Goal: Information Seeking & Learning: Find specific fact

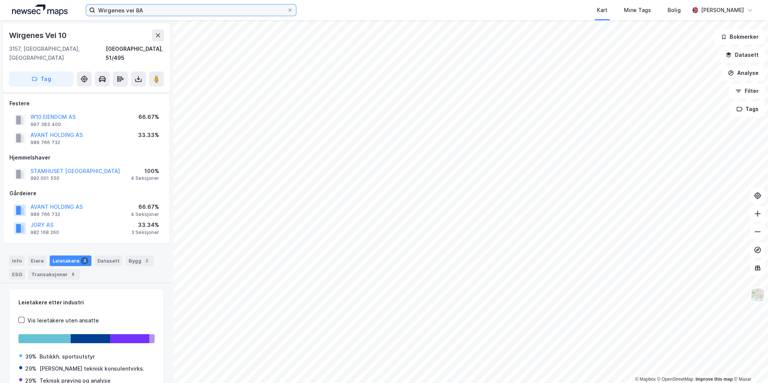
scroll to position [168, 0]
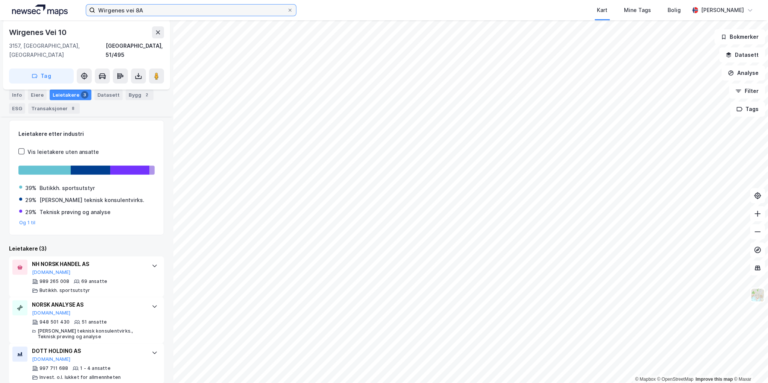
click at [171, 10] on input "Wirgenes vei 8A" at bounding box center [191, 10] width 192 height 11
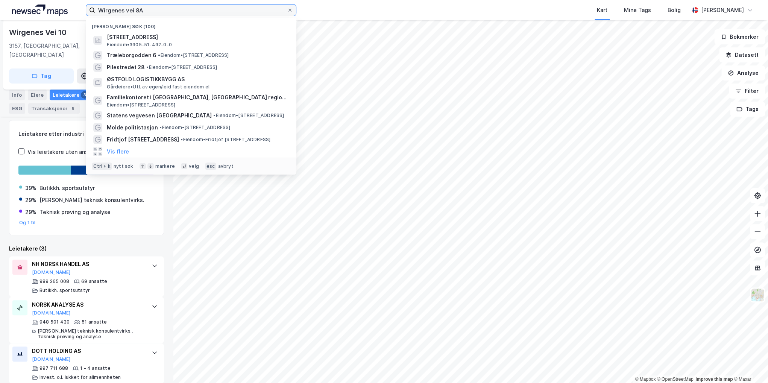
click at [171, 10] on input "Wirgenes vei 8A" at bounding box center [191, 10] width 192 height 11
paste input "[STREET_ADDRESS]"
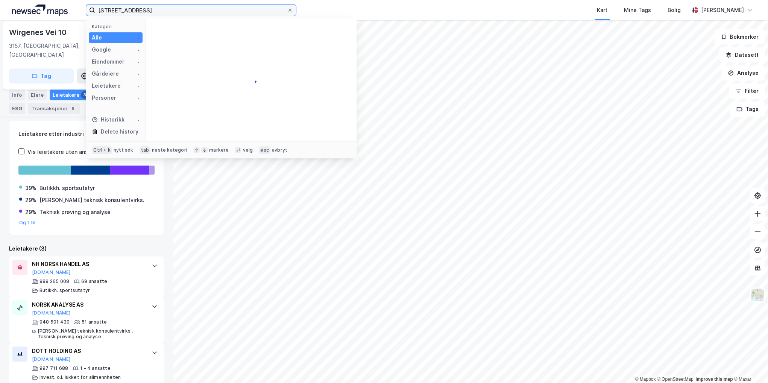
type input "[STREET_ADDRESS]"
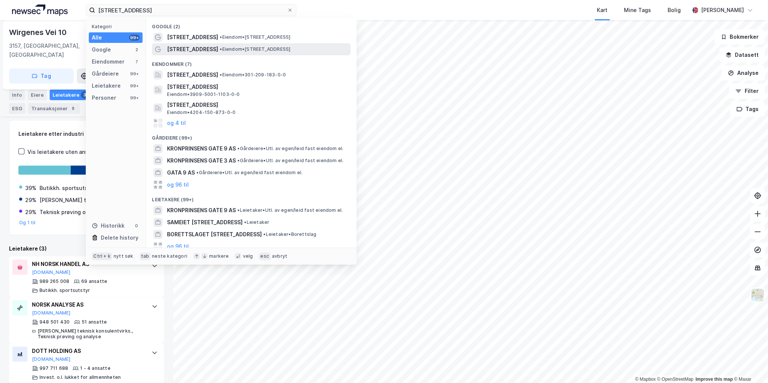
click at [219, 46] on div "[STREET_ADDRESS] • Eiendom • [STREET_ADDRESS]" at bounding box center [258, 49] width 182 height 9
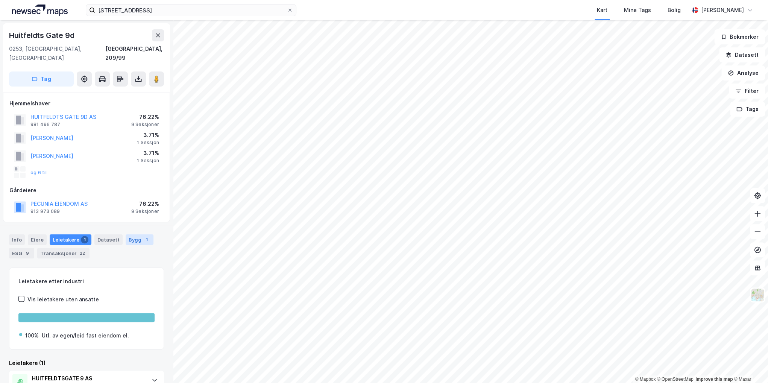
click at [129, 234] on div "Bygg 1" at bounding box center [140, 239] width 28 height 11
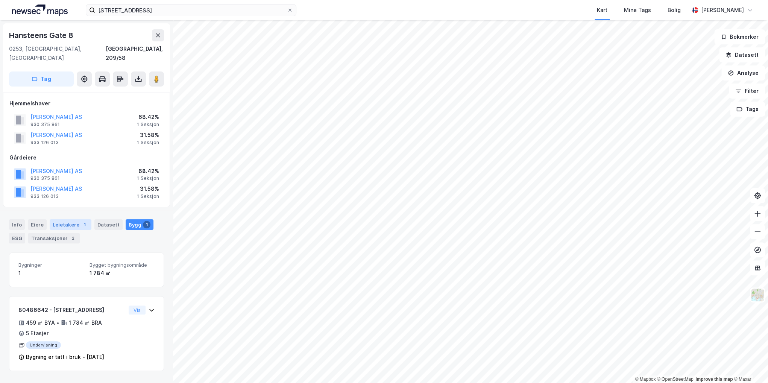
click at [63, 219] on div "Leietakere 1" at bounding box center [71, 224] width 42 height 11
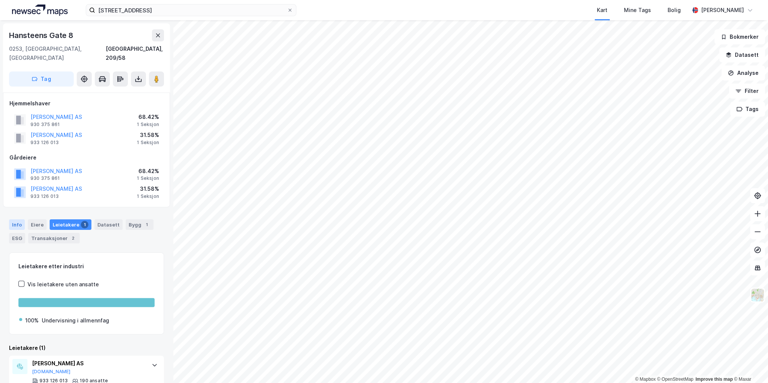
click at [17, 219] on div "Info" at bounding box center [17, 224] width 16 height 11
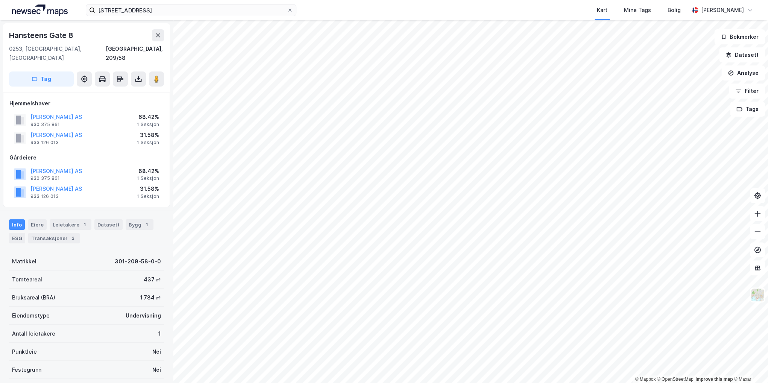
scroll to position [38, 0]
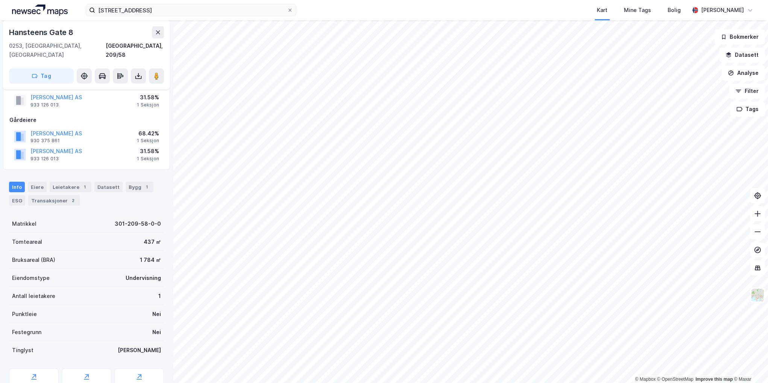
scroll to position [38, 0]
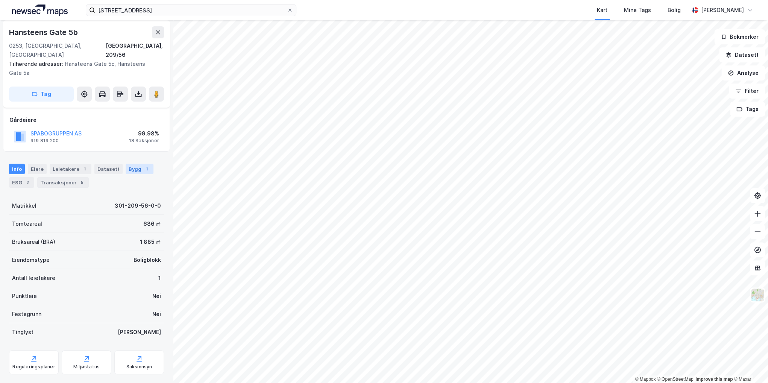
click at [141, 164] on div "Bygg 1" at bounding box center [140, 169] width 28 height 11
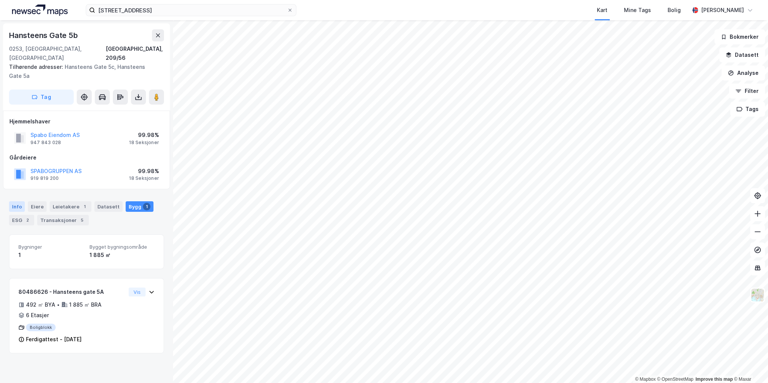
click at [16, 201] on div "Info" at bounding box center [17, 206] width 16 height 11
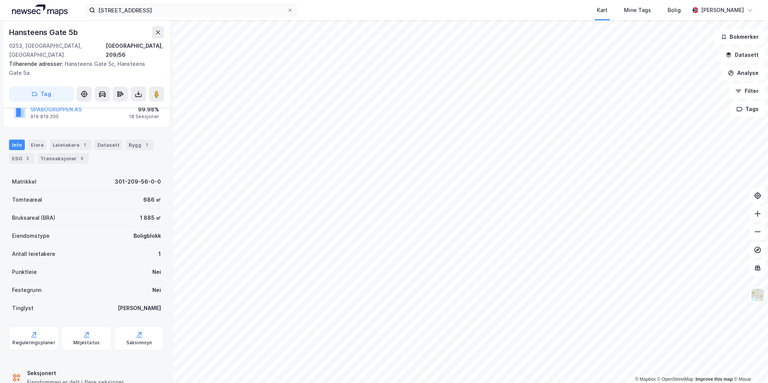
scroll to position [74, 0]
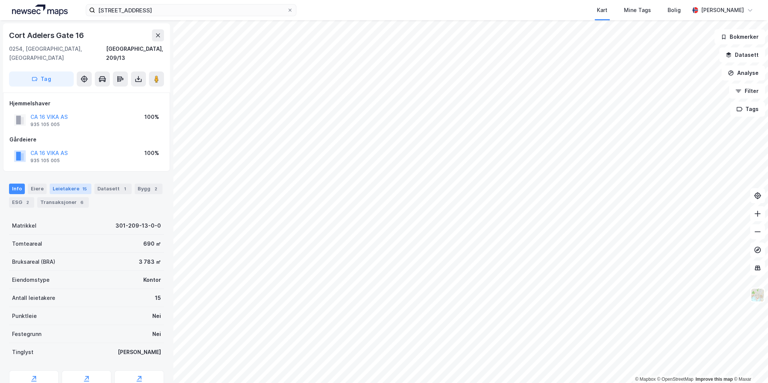
click at [66, 184] on div "Leietakere 15" at bounding box center [71, 189] width 42 height 11
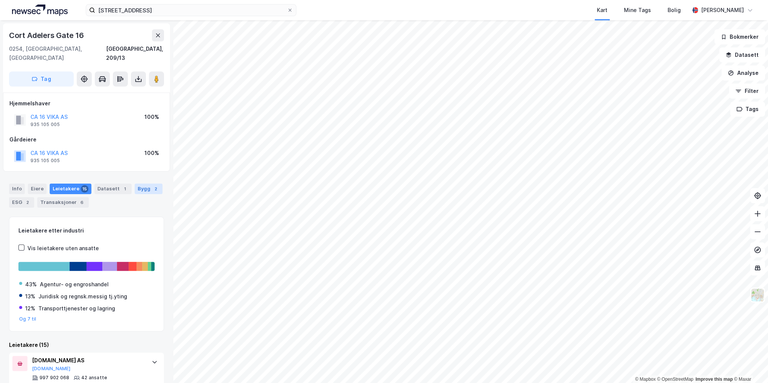
click at [152, 185] on div "2" at bounding box center [156, 189] width 8 height 8
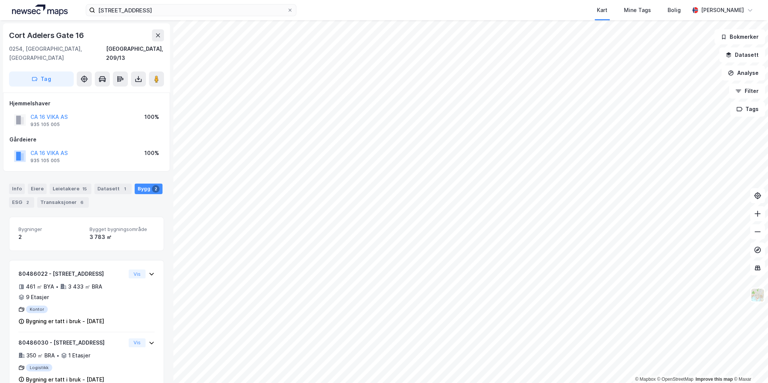
click at [47, 184] on div "Info [PERSON_NAME] 15 Datasett 1 Bygg 2 ESG 2 Transaksjoner 6" at bounding box center [86, 196] width 155 height 24
click at [36, 184] on div "Eiere" at bounding box center [37, 189] width 19 height 11
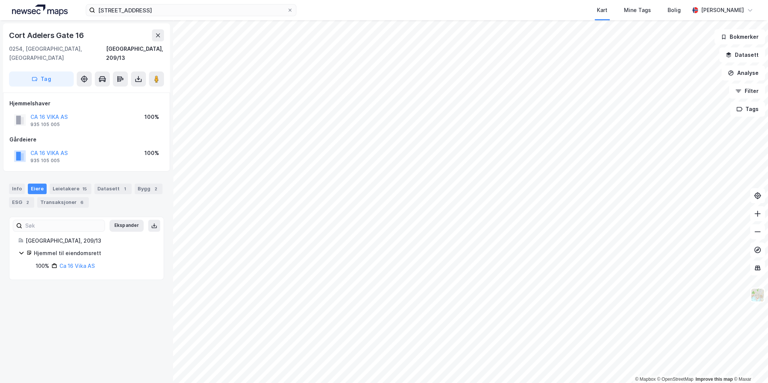
click at [68, 147] on div "CA 16 VIKA AS 935 105 005 100%" at bounding box center [86, 156] width 154 height 18
click at [0, 0] on button "CA 16 VIKA AS" at bounding box center [0, 0] width 0 height 0
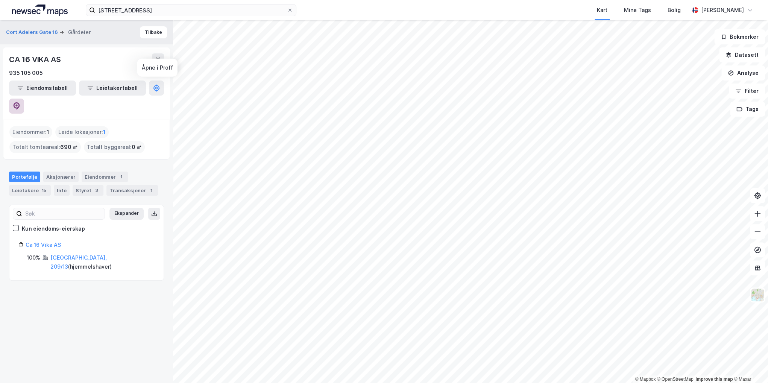
click at [18, 104] on icon at bounding box center [16, 105] width 2 height 2
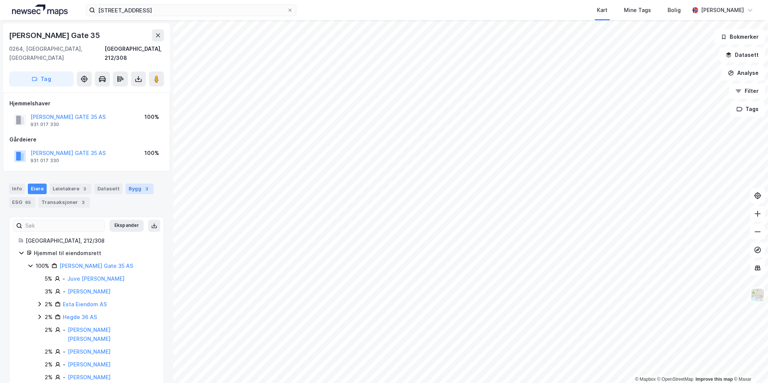
click at [136, 184] on div "Bygg 3" at bounding box center [140, 189] width 28 height 11
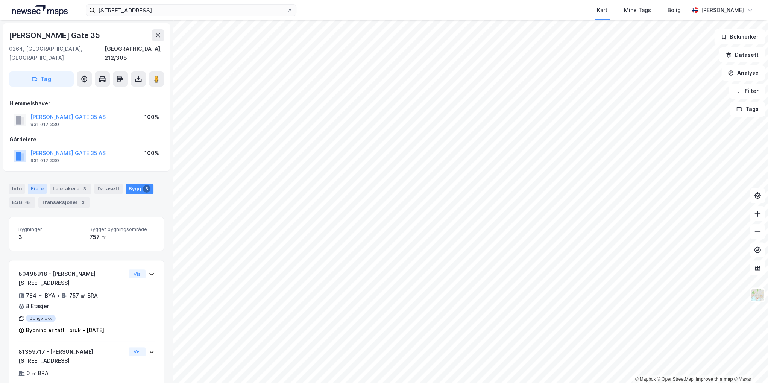
click at [33, 184] on div "Eiere" at bounding box center [37, 189] width 19 height 11
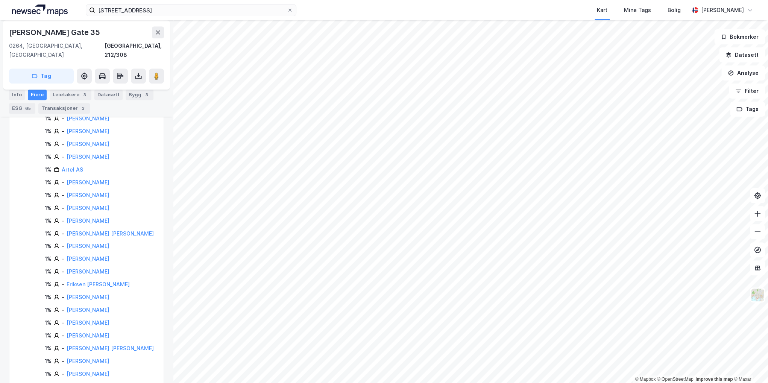
scroll to position [451, 0]
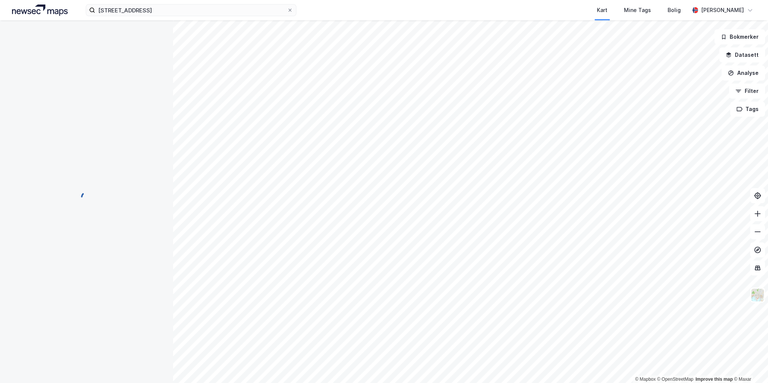
scroll to position [176, 0]
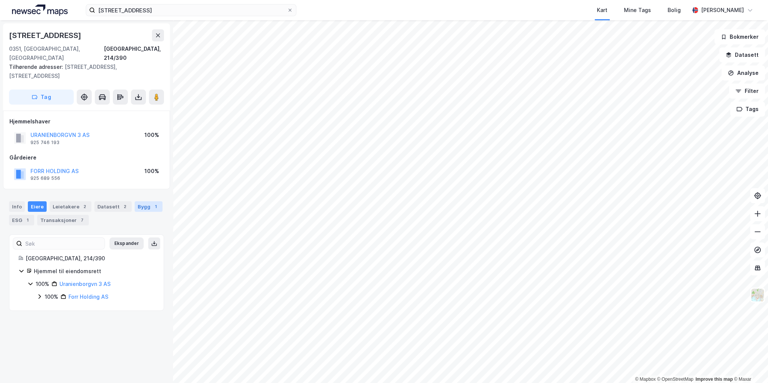
click at [138, 201] on div "Bygg 1" at bounding box center [149, 206] width 28 height 11
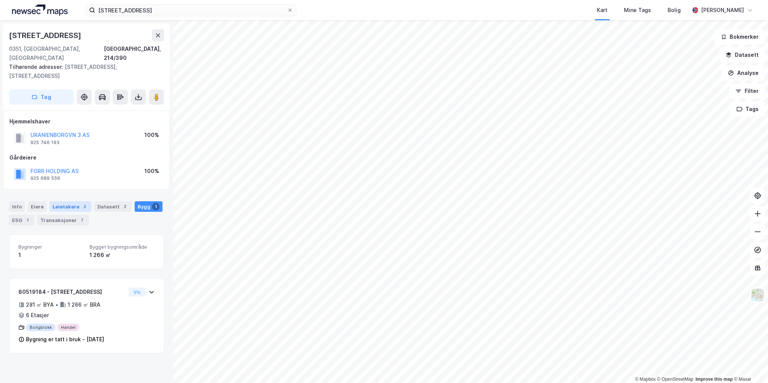
click at [76, 201] on div "Leietakere 2" at bounding box center [71, 206] width 42 height 11
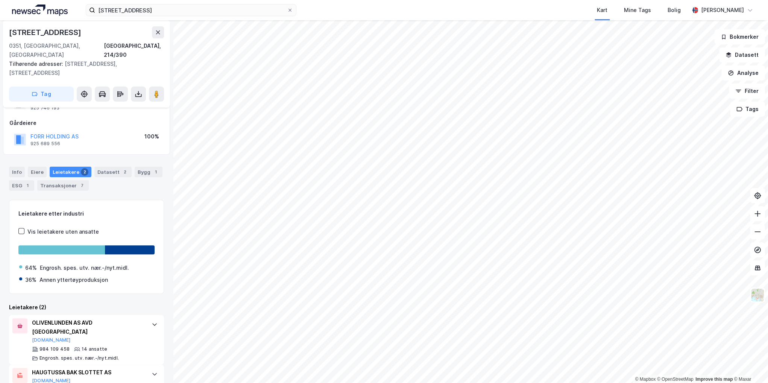
scroll to position [47, 0]
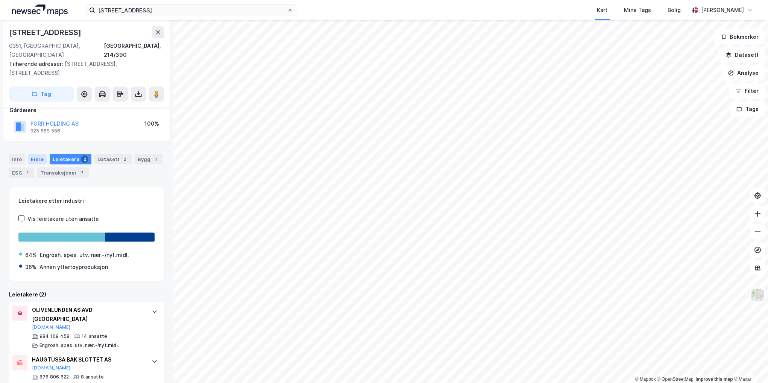
click at [36, 154] on div "Eiere" at bounding box center [37, 159] width 19 height 11
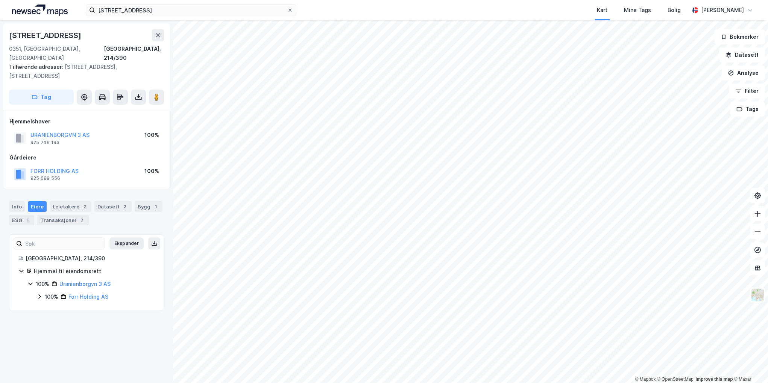
click at [655, 382] on html "[STREET_ADDRESS] Kart Mine Tags Bolig [PERSON_NAME] © Mapbox © OpenStreetMap Im…" at bounding box center [384, 191] width 768 height 383
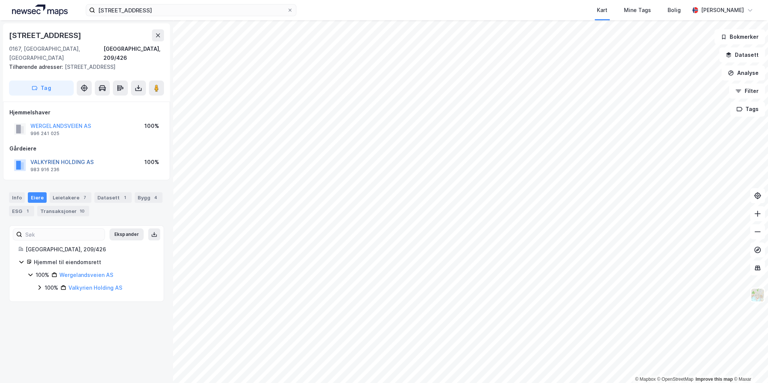
click at [0, 0] on button "VALKYRIEN HOLDING AS" at bounding box center [0, 0] width 0 height 0
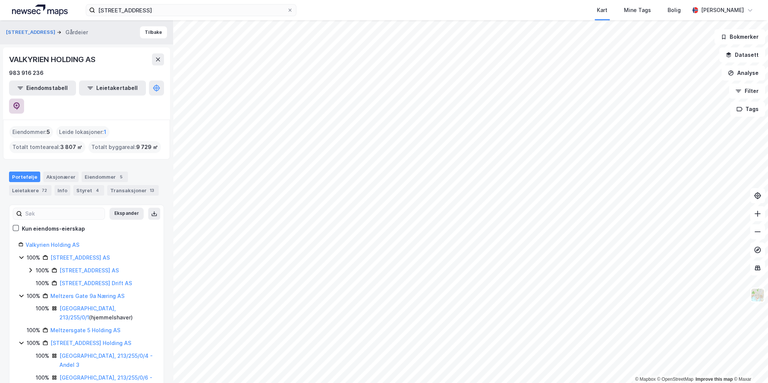
click at [20, 102] on icon at bounding box center [17, 106] width 8 height 8
